Goal: Use online tool/utility

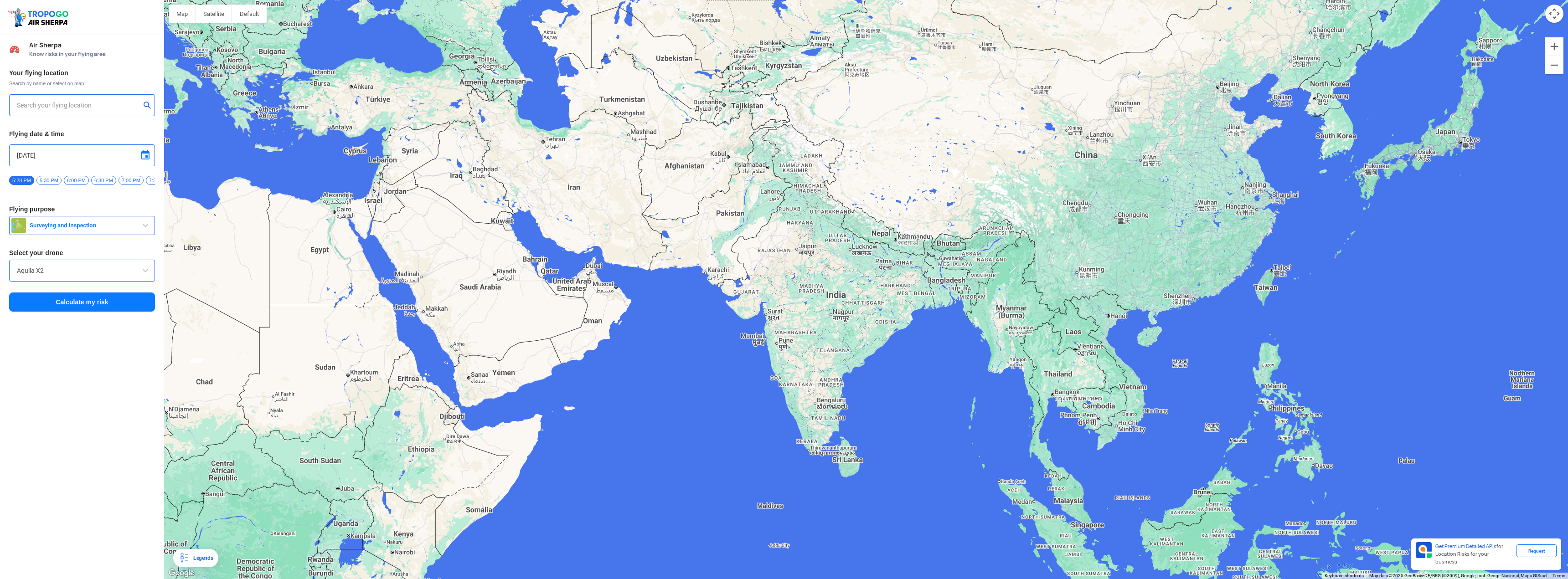
click at [39, 109] on input "text" at bounding box center [79, 105] width 123 height 11
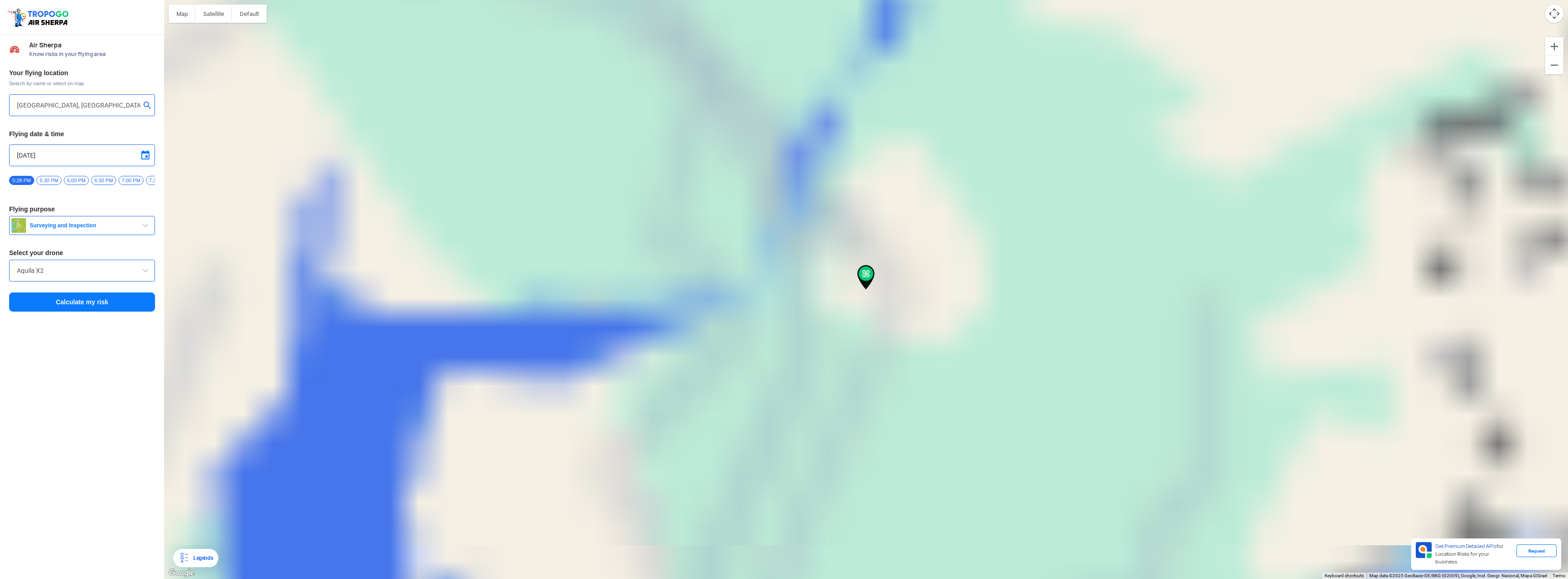
type input "[PERSON_NAME] Pole, [GEOGRAPHIC_DATA], [GEOGRAPHIC_DATA]"
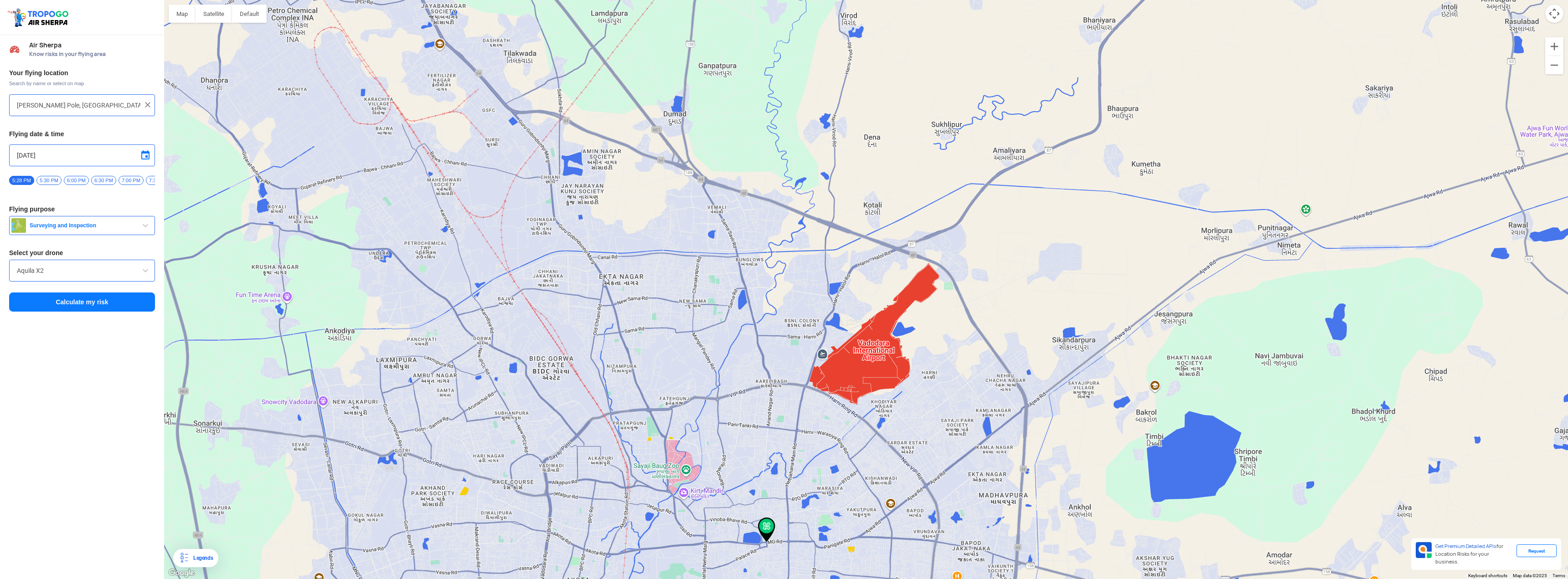
drag, startPoint x: 1068, startPoint y: 110, endPoint x: 953, endPoint y: 278, distance: 203.6
click at [964, 261] on div "To navigate, press the arrow keys." at bounding box center [866, 289] width 1404 height 579
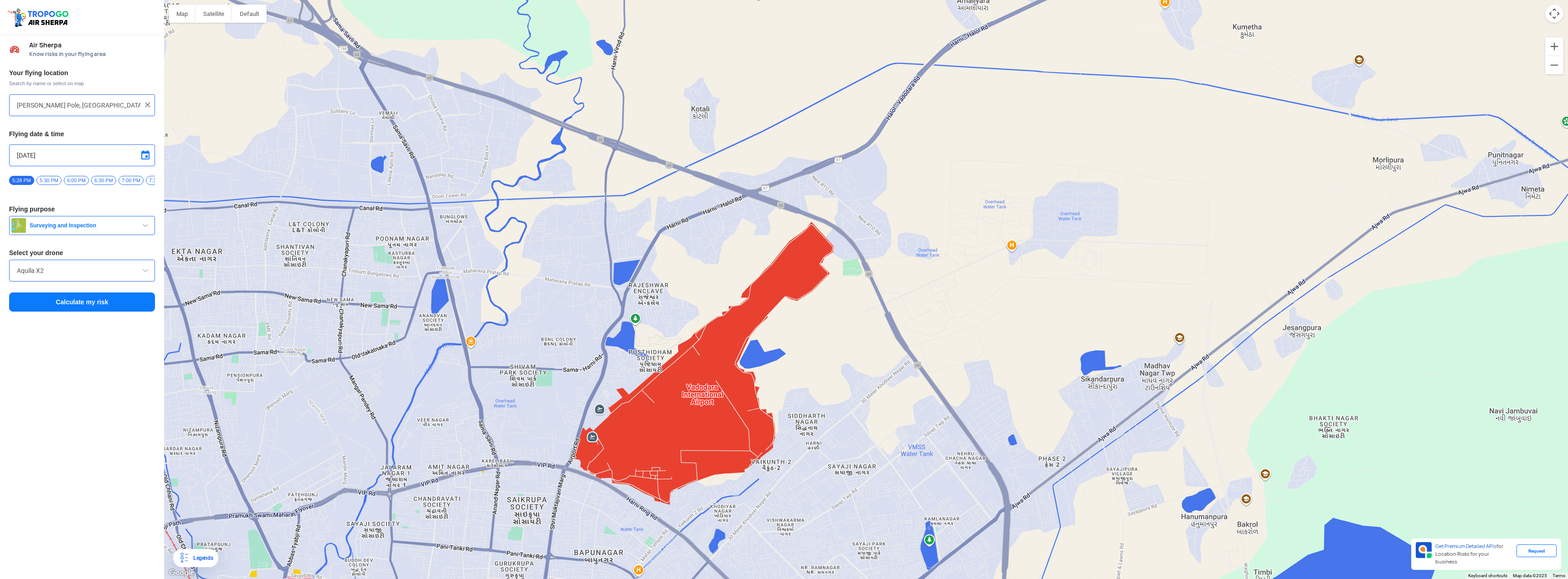
drag, startPoint x: 819, startPoint y: 138, endPoint x: 880, endPoint y: 337, distance: 208.1
click at [880, 337] on div "To navigate, press the arrow keys." at bounding box center [866, 289] width 1404 height 579
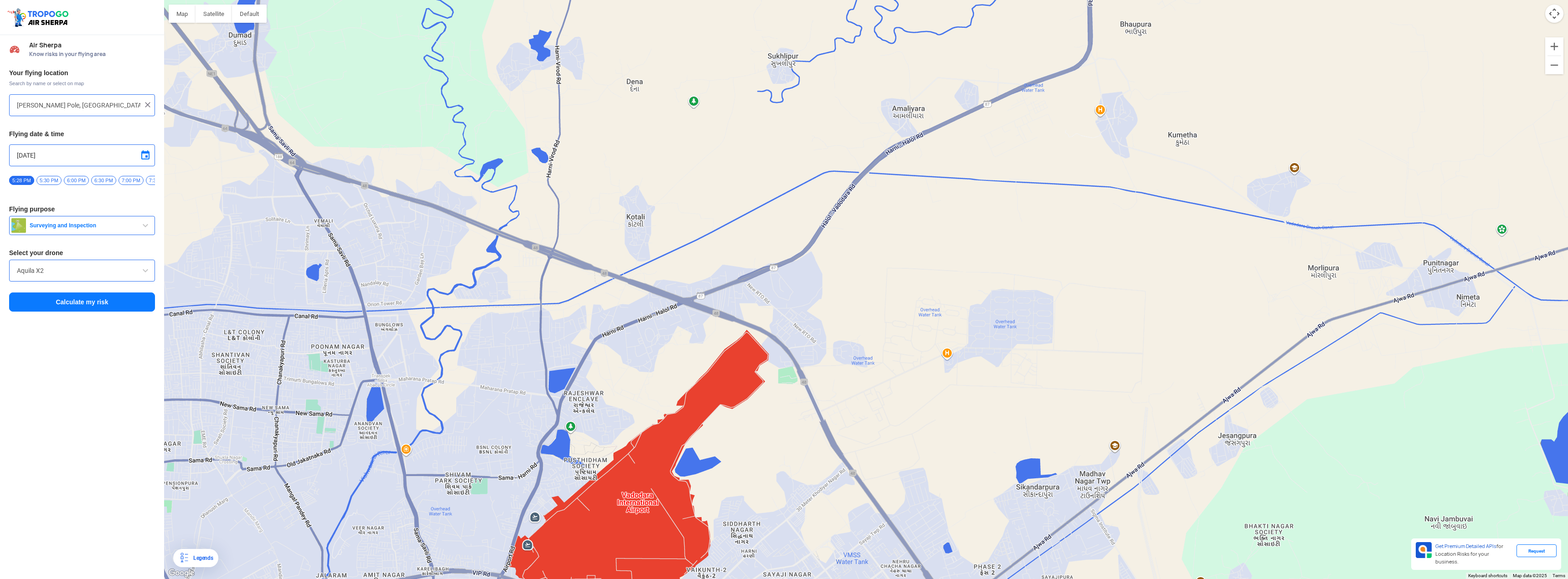
drag, startPoint x: 893, startPoint y: 214, endPoint x: 822, endPoint y: 331, distance: 136.9
click at [822, 331] on div "To navigate, press the arrow keys." at bounding box center [866, 289] width 1404 height 579
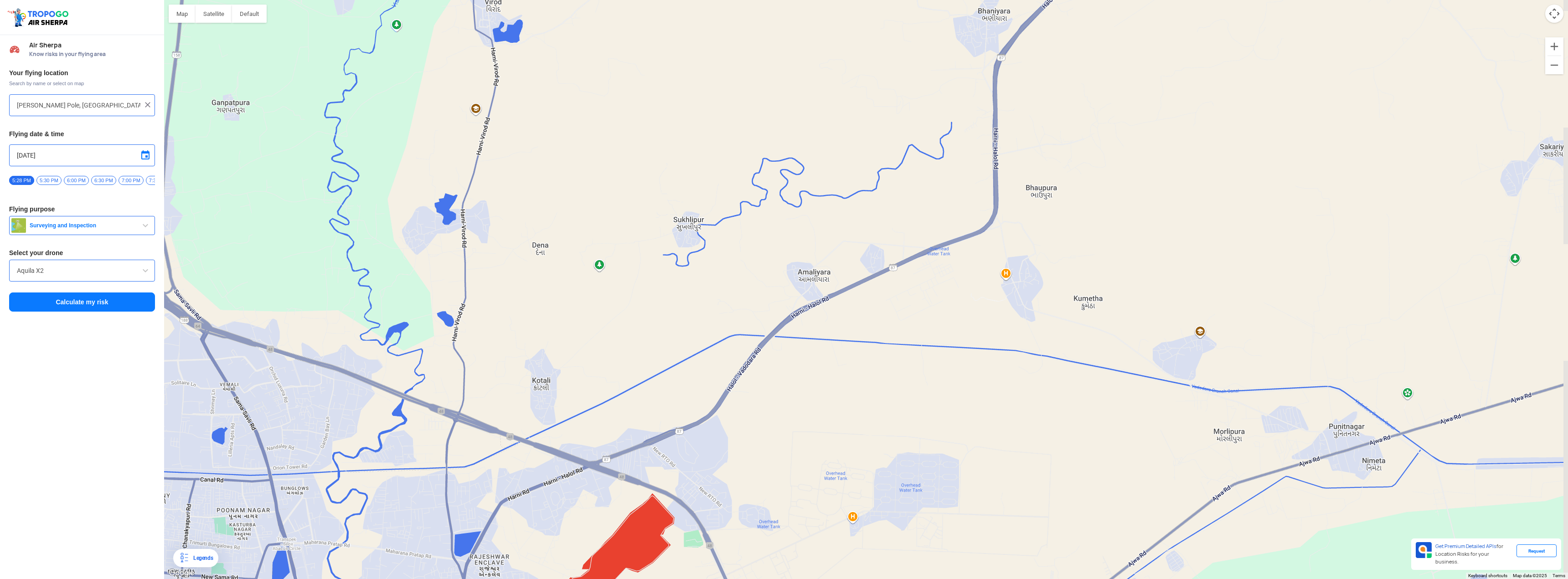
drag, startPoint x: 993, startPoint y: 157, endPoint x: 902, endPoint y: 311, distance: 178.9
click at [902, 311] on div "To navigate, press the arrow keys." at bounding box center [866, 289] width 1404 height 579
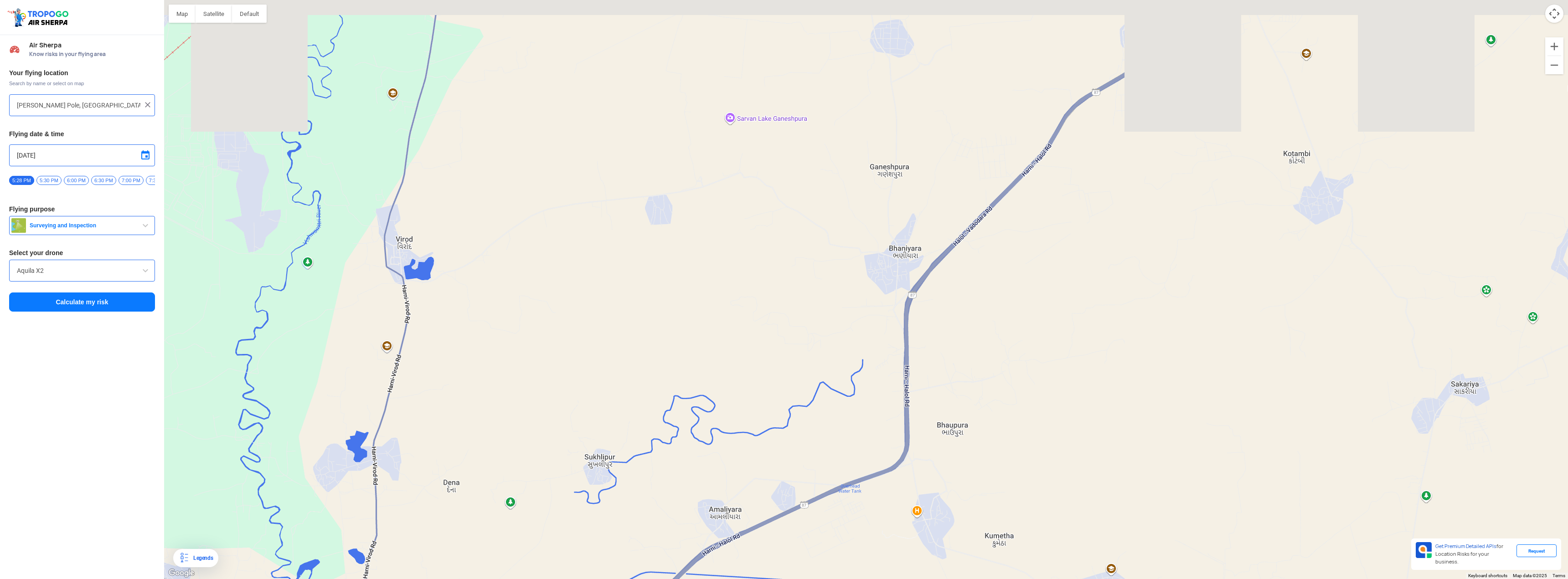
drag, startPoint x: 1095, startPoint y: 131, endPoint x: 1030, endPoint y: 324, distance: 203.7
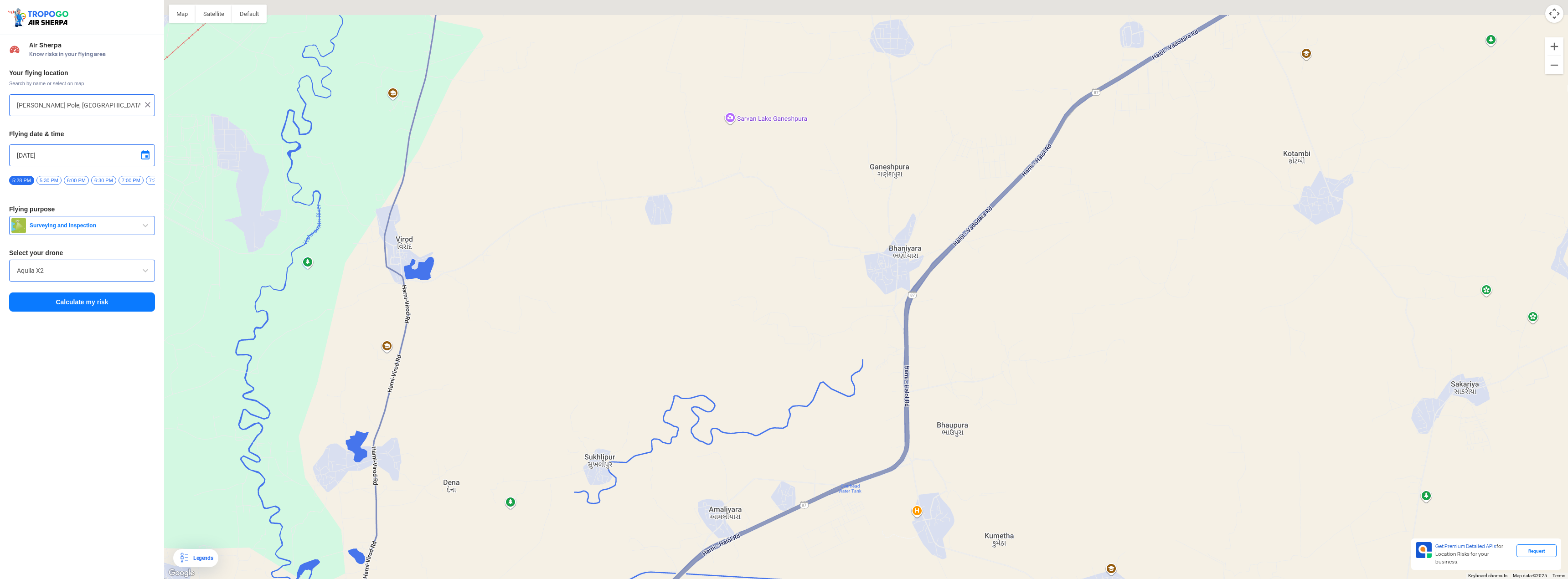
click at [1010, 366] on div "To navigate, press the arrow keys." at bounding box center [866, 289] width 1404 height 579
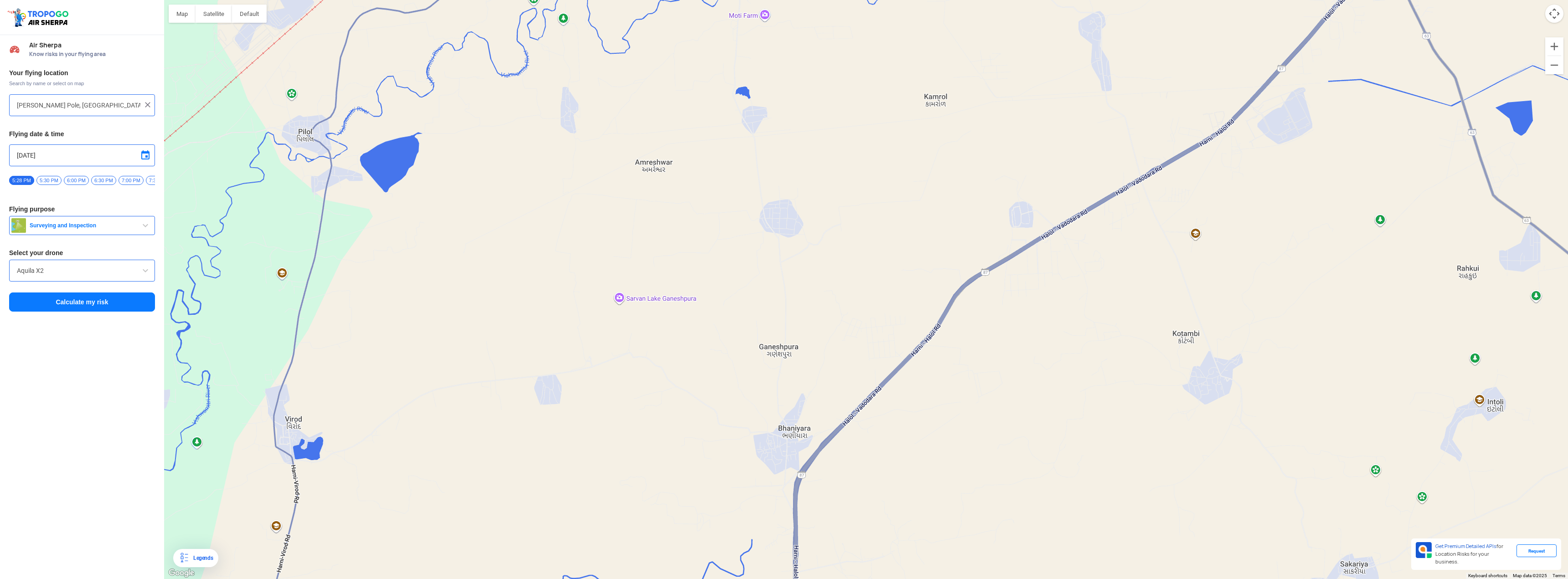
drag, startPoint x: 1149, startPoint y: 171, endPoint x: 1047, endPoint y: 337, distance: 194.8
click at [1047, 337] on div "To navigate, press the arrow keys." at bounding box center [866, 289] width 1404 height 579
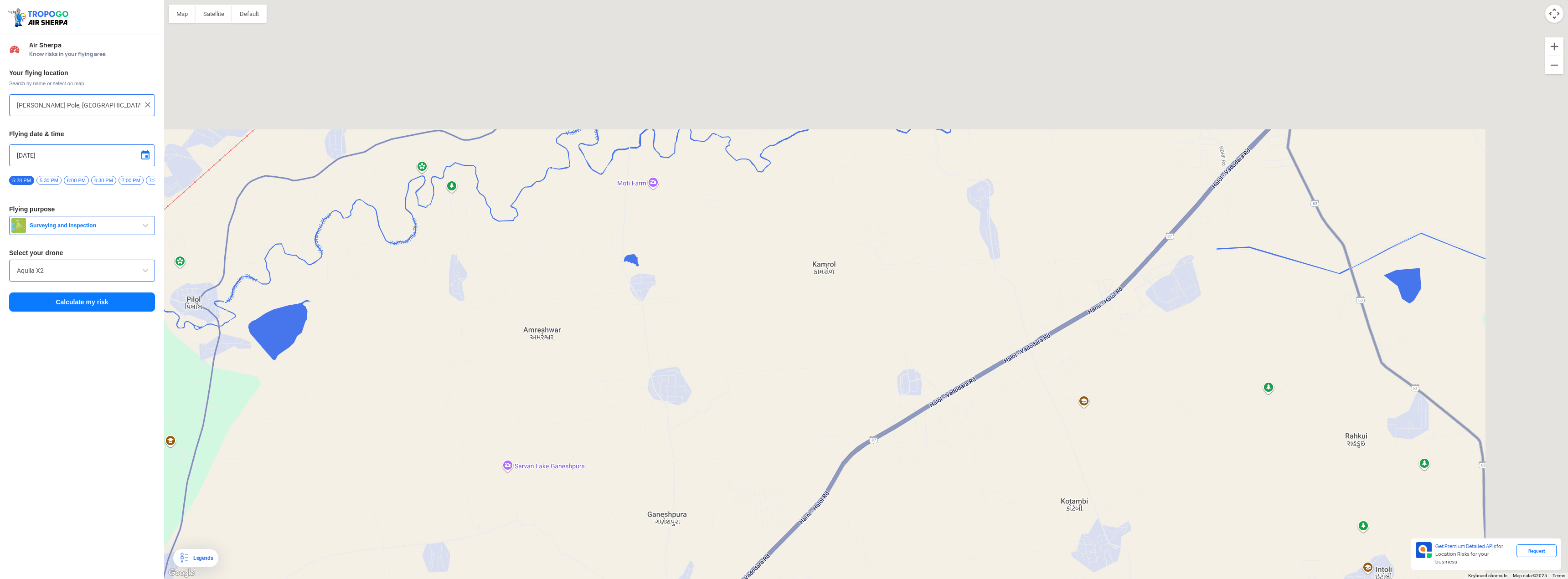
drag, startPoint x: 1287, startPoint y: 103, endPoint x: 1176, endPoint y: 270, distance: 200.5
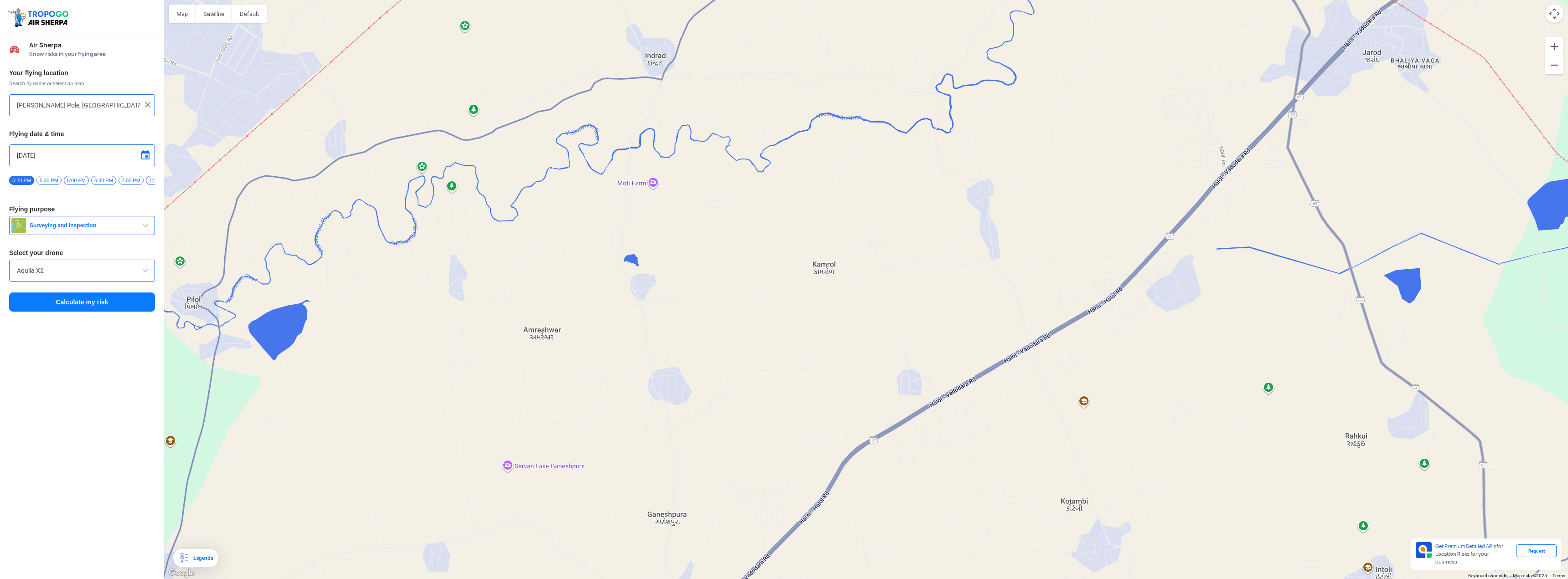
click at [1176, 270] on div "To navigate, press the arrow keys." at bounding box center [866, 289] width 1404 height 579
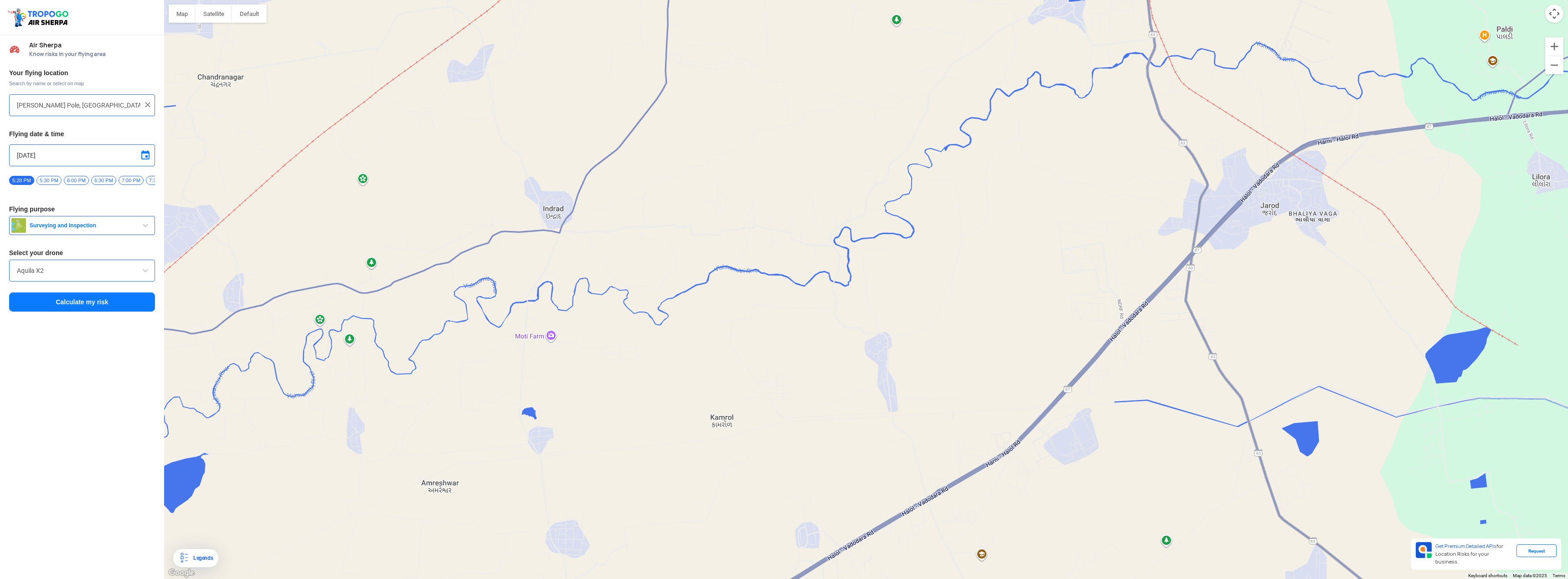
drag, startPoint x: 1304, startPoint y: 126, endPoint x: 1202, endPoint y: 281, distance: 185.6
click at [1202, 281] on div "To navigate, press the arrow keys." at bounding box center [866, 289] width 1404 height 579
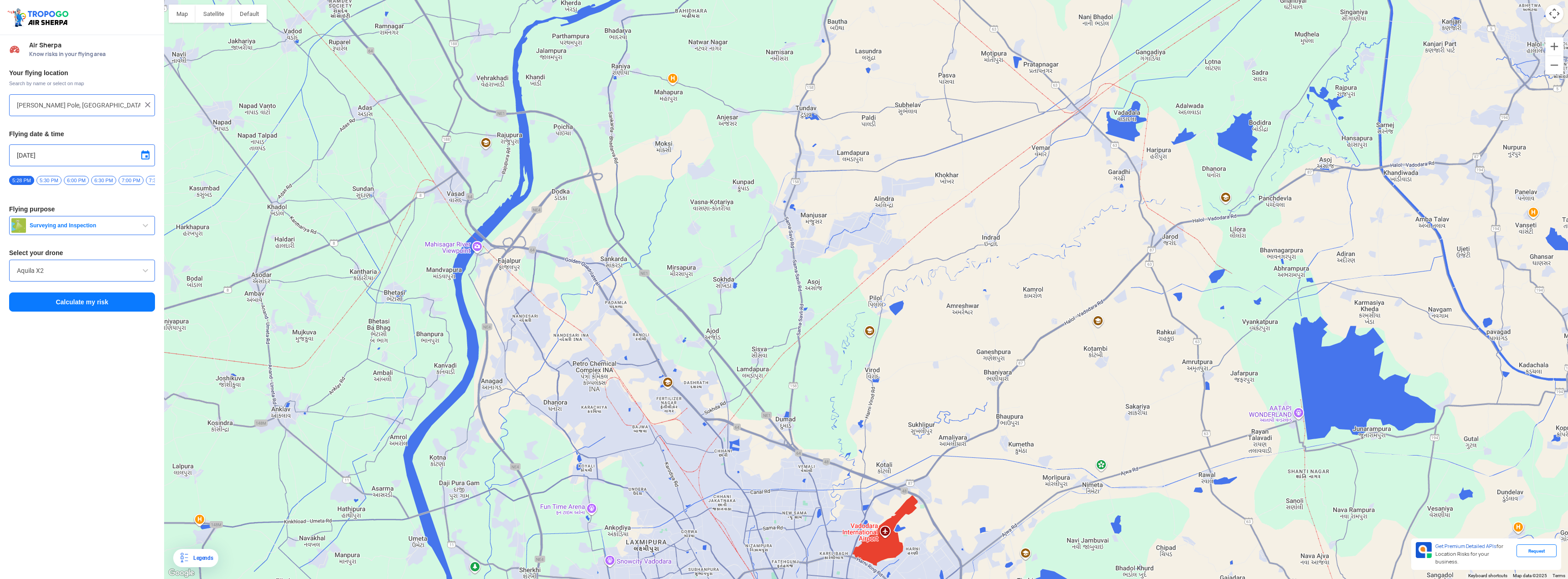
click at [122, 229] on span "Surveying and Inspection" at bounding box center [83, 225] width 114 height 7
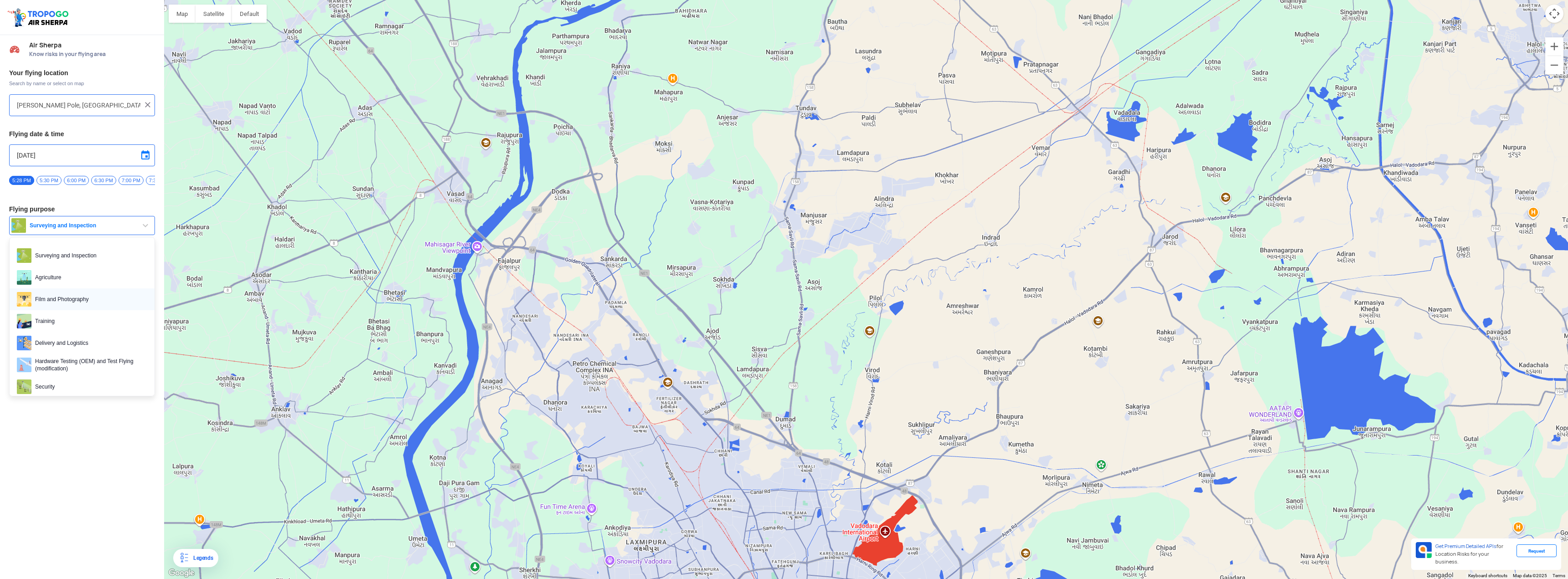
click at [89, 307] on span "Film and Photography" at bounding box center [89, 300] width 116 height 14
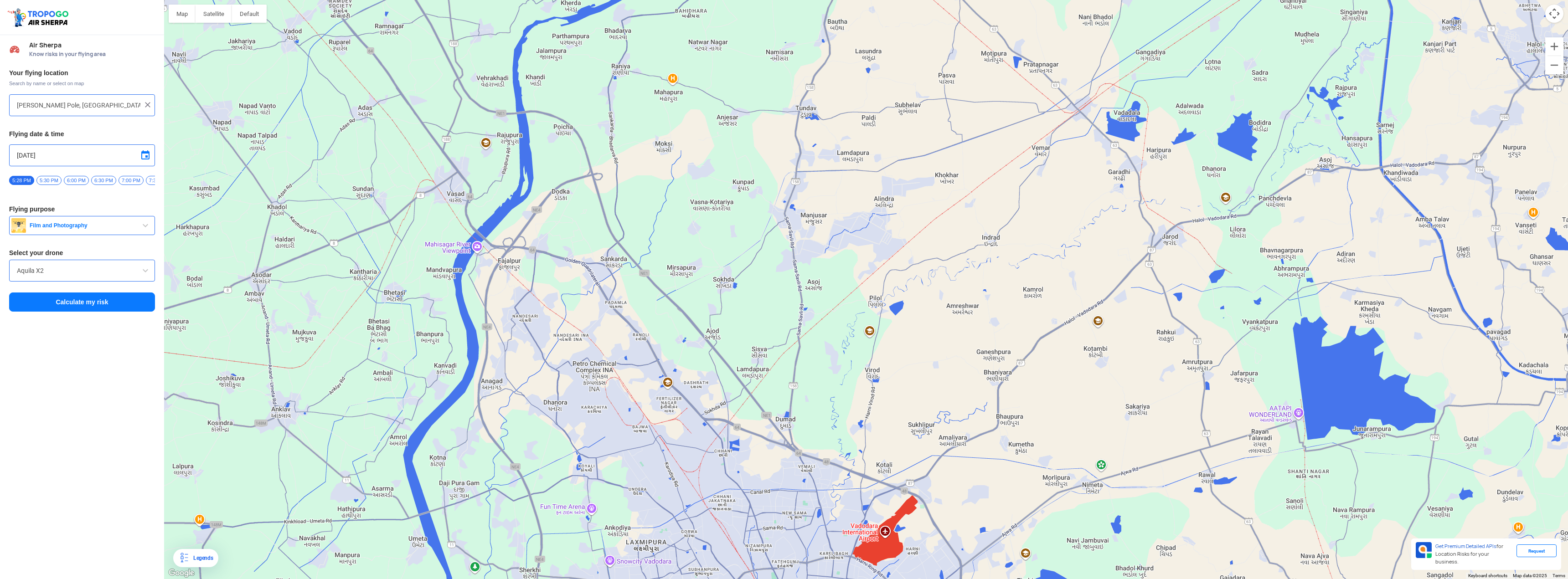
click at [86, 308] on button "Calculate my risk" at bounding box center [82, 302] width 146 height 19
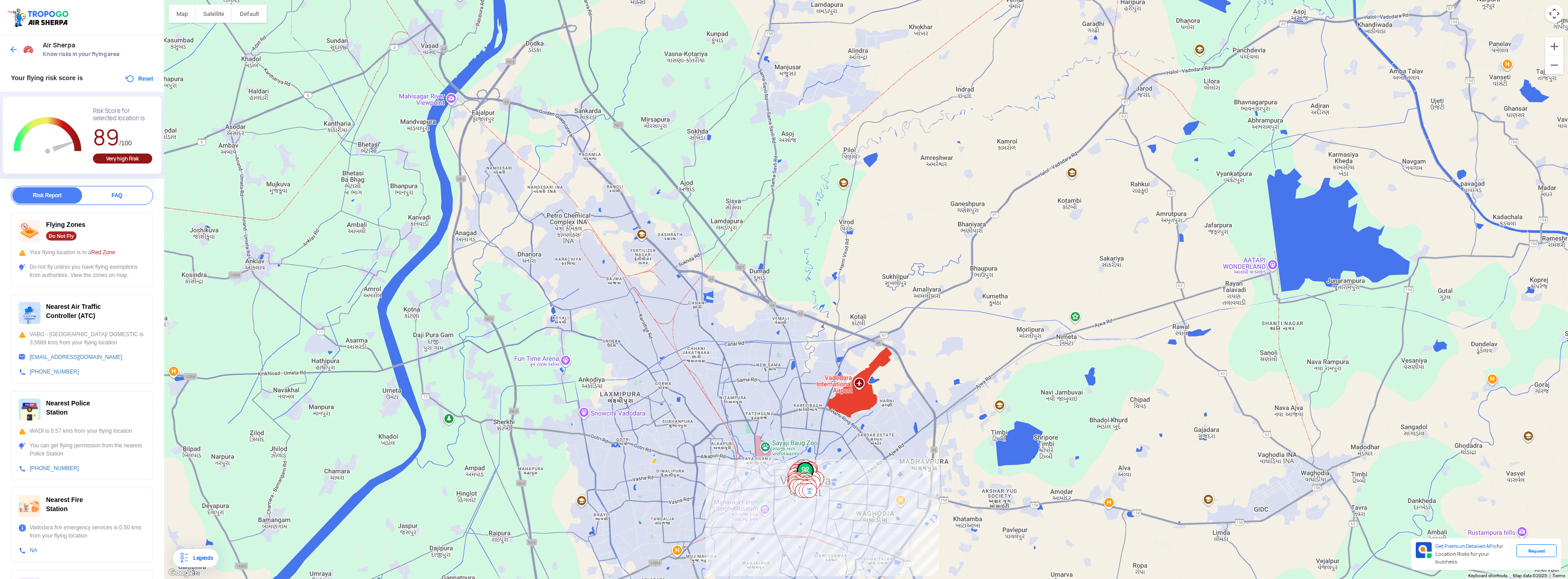
drag, startPoint x: 1039, startPoint y: 146, endPoint x: 927, endPoint y: 408, distance: 284.9
click at [927, 408] on div "To navigate, press the arrow keys." at bounding box center [866, 289] width 1404 height 579
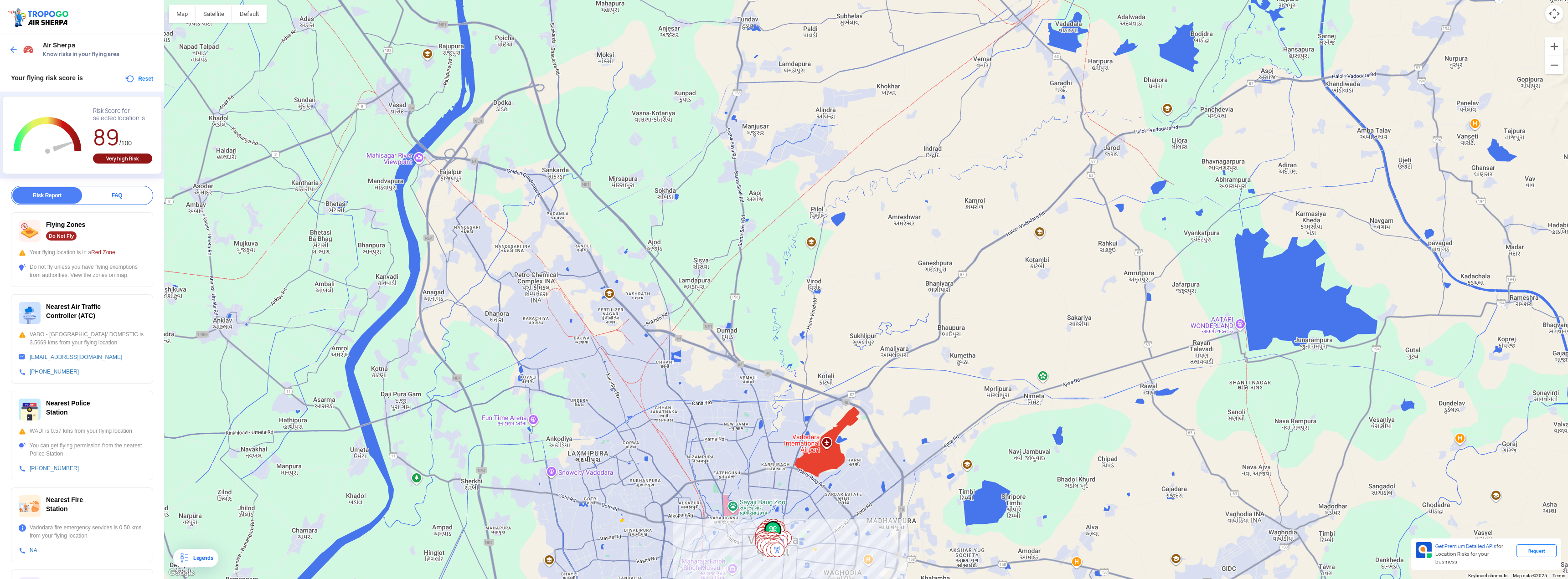
drag, startPoint x: 1012, startPoint y: 212, endPoint x: 980, endPoint y: 272, distance: 68.0
click at [980, 272] on div "To navigate, press the arrow keys." at bounding box center [866, 289] width 1404 height 579
click at [1066, 161] on div "To navigate, press the arrow keys." at bounding box center [866, 289] width 1404 height 579
click at [1052, 153] on div "To navigate, press the arrow keys." at bounding box center [866, 289] width 1404 height 579
click at [1055, 138] on div "To navigate, press the arrow keys." at bounding box center [866, 289] width 1404 height 579
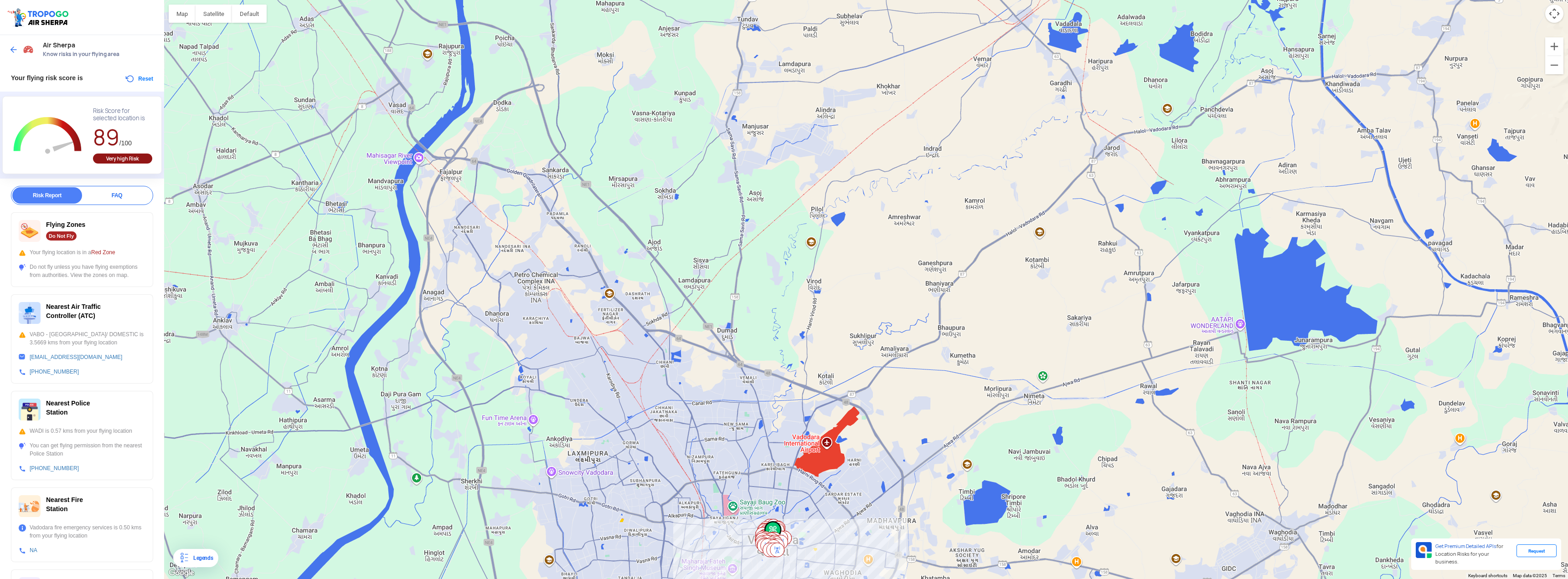
drag, startPoint x: 1072, startPoint y: 135, endPoint x: 1075, endPoint y: 143, distance: 8.5
click at [1072, 136] on div "To navigate, press the arrow keys." at bounding box center [866, 289] width 1404 height 579
drag, startPoint x: 1075, startPoint y: 171, endPoint x: 1037, endPoint y: 192, distance: 43.4
click at [1070, 175] on div "To navigate, press the arrow keys." at bounding box center [866, 289] width 1404 height 579
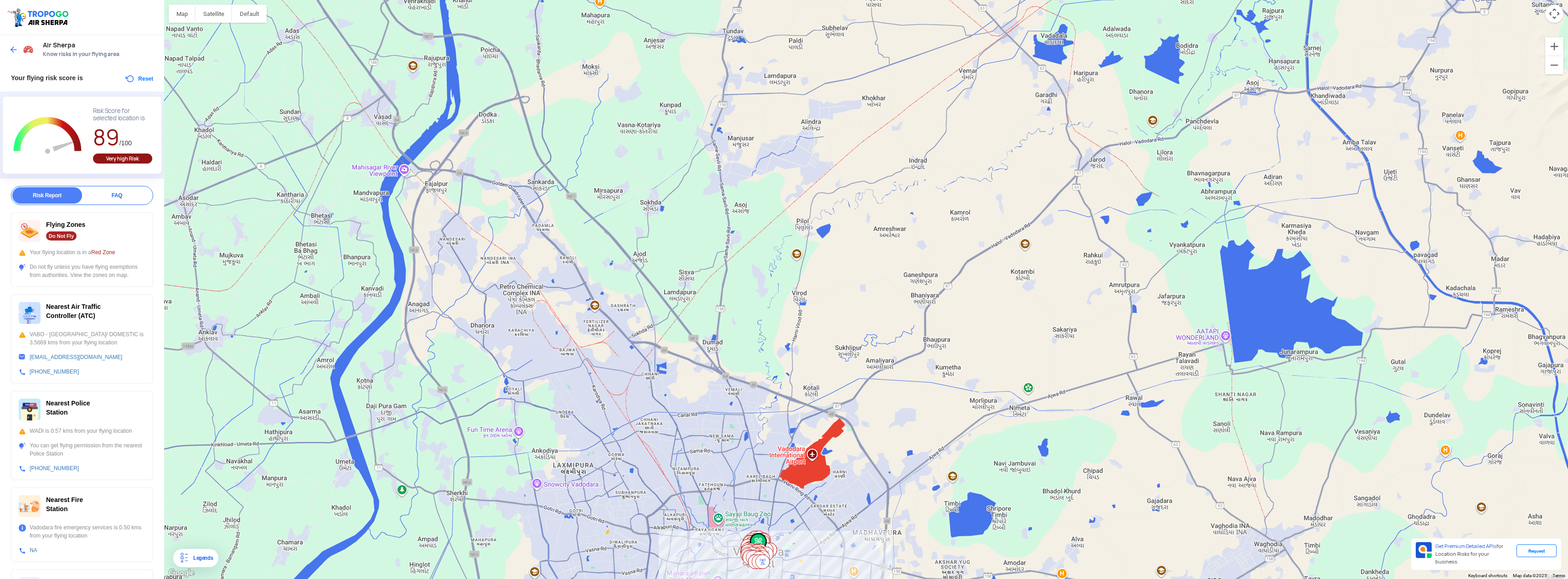
click at [1035, 192] on div "To navigate, press the arrow keys." at bounding box center [866, 289] width 1404 height 579
click at [992, 194] on div "To navigate, press the arrow keys." at bounding box center [866, 289] width 1404 height 579
click at [1009, 164] on div "To navigate, press the arrow keys." at bounding box center [866, 289] width 1404 height 579
click at [1038, 164] on div "To navigate, press the arrow keys." at bounding box center [866, 289] width 1404 height 579
